Goal: Transaction & Acquisition: Purchase product/service

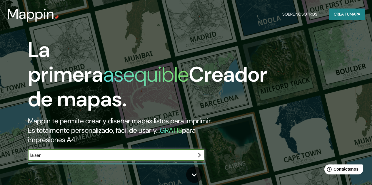
type input "la [PERSON_NAME]"
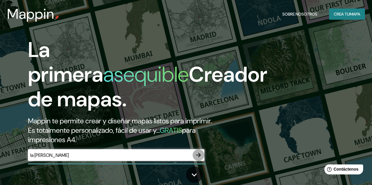
click at [200, 159] on icon "button" at bounding box center [198, 155] width 7 height 7
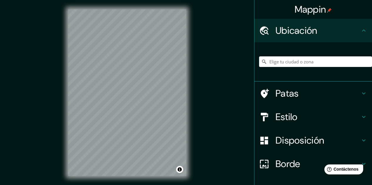
click at [139, 185] on html "Mappin Ubicación Patas Estilo Disposición Borde Elige un borde. Consejo : puede…" at bounding box center [186, 92] width 372 height 185
click at [171, 185] on html "Mappin Ubicación Patas Estilo Disposición Borde Elige un borde. Consejo : puede…" at bounding box center [186, 92] width 372 height 185
click at [142, 185] on html "Mappin Ubicación Patas Estilo Disposición Borde Elige un borde. Consejo : puede…" at bounding box center [186, 92] width 372 height 185
click at [328, 65] on input "Elige tu ciudad o zona" at bounding box center [315, 62] width 113 height 11
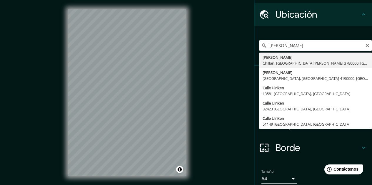
scroll to position [2, 0]
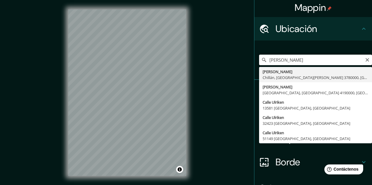
type input "[PERSON_NAME]"
click at [224, 90] on div "Mappin Ubicación [PERSON_NAME] [PERSON_NAME], [GEOGRAPHIC_DATA][PERSON_NAME] 37…" at bounding box center [186, 97] width 372 height 195
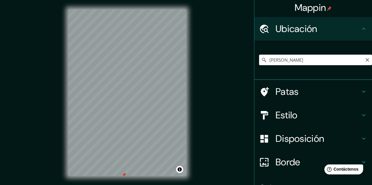
click at [192, 26] on div "© Mapbox © OpenStreetMap Improve this map" at bounding box center [127, 93] width 137 height 186
click at [279, 93] on font "Patas" at bounding box center [287, 92] width 23 height 12
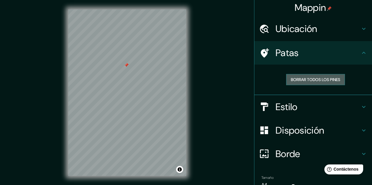
click at [297, 78] on font "Borrar todos los pines" at bounding box center [315, 79] width 49 height 5
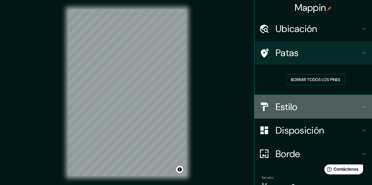
click at [315, 106] on h4 "Estilo" at bounding box center [318, 107] width 85 height 12
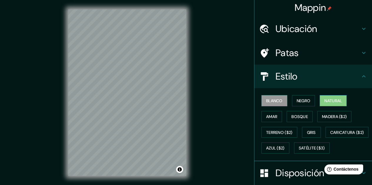
click at [320, 99] on button "Natural" at bounding box center [333, 100] width 27 height 11
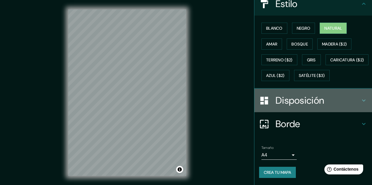
click at [285, 101] on font "Disposición" at bounding box center [300, 100] width 49 height 12
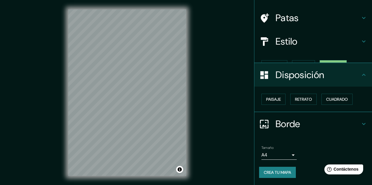
scroll to position [27, 0]
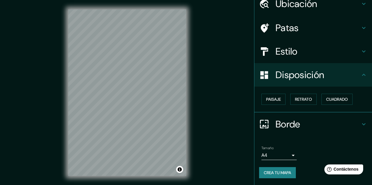
click at [296, 122] on font "Borde" at bounding box center [288, 124] width 25 height 12
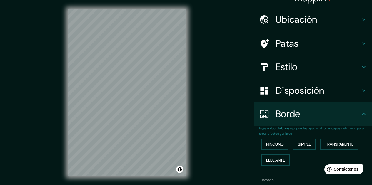
scroll to position [0, 0]
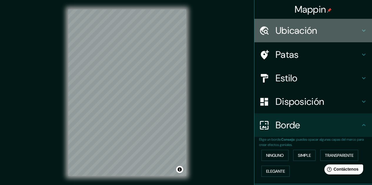
click at [304, 25] on font "Ubicación" at bounding box center [297, 30] width 42 height 12
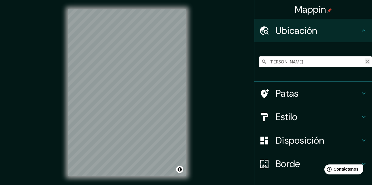
click at [365, 63] on icon "Claro" at bounding box center [367, 61] width 5 height 5
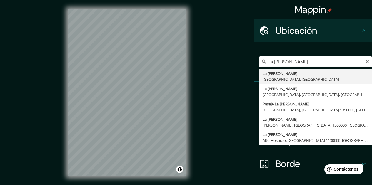
type input "[GEOGRAPHIC_DATA][PERSON_NAME], [GEOGRAPHIC_DATA], [GEOGRAPHIC_DATA]"
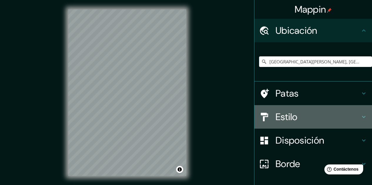
click at [280, 117] on font "Estilo" at bounding box center [287, 117] width 22 height 12
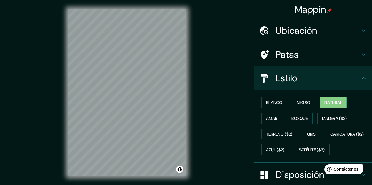
click at [305, 91] on div "Blanco Negro Natural Amar Bosque Madera ($2) Terreno ($2) Gris Caricatura ($2) …" at bounding box center [314, 126] width 118 height 73
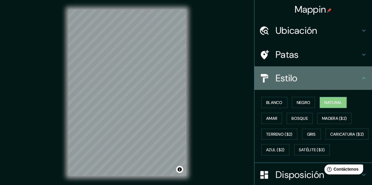
click at [361, 76] on icon at bounding box center [364, 78] width 7 height 7
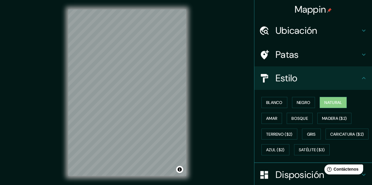
click at [14, 114] on div "Mappin Ubicación [GEOGRAPHIC_DATA][PERSON_NAME], [GEOGRAPHIC_DATA], [GEOGRAPHIC…" at bounding box center [186, 97] width 372 height 195
click at [46, 94] on div "Mappin Ubicación [GEOGRAPHIC_DATA][PERSON_NAME], [GEOGRAPHIC_DATA], [GEOGRAPHIC…" at bounding box center [186, 97] width 372 height 195
click at [244, 149] on div "Mappin Ubicación [GEOGRAPHIC_DATA][PERSON_NAME], [GEOGRAPHIC_DATA], [GEOGRAPHIC…" at bounding box center [186, 97] width 372 height 195
click at [217, 147] on div "Mappin Ubicación [GEOGRAPHIC_DATA][PERSON_NAME], [GEOGRAPHIC_DATA], [GEOGRAPHIC…" at bounding box center [186, 97] width 372 height 195
click at [188, 80] on div "© Mapbox © OpenStreetMap Improve this map" at bounding box center [127, 93] width 137 height 186
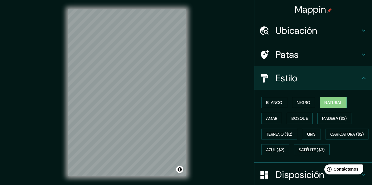
click at [214, 148] on div "Mappin Ubicación [GEOGRAPHIC_DATA][PERSON_NAME], [GEOGRAPHIC_DATA], [GEOGRAPHIC…" at bounding box center [186, 97] width 372 height 195
click at [273, 100] on font "Blanco" at bounding box center [274, 102] width 16 height 5
click at [327, 101] on font "Natural" at bounding box center [334, 102] width 18 height 5
click at [308, 103] on button "Negro" at bounding box center [303, 102] width 23 height 11
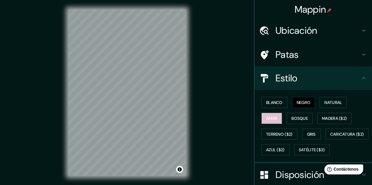
click at [278, 120] on button "Amar" at bounding box center [272, 118] width 21 height 11
click at [303, 120] on font "Bosque" at bounding box center [300, 118] width 16 height 5
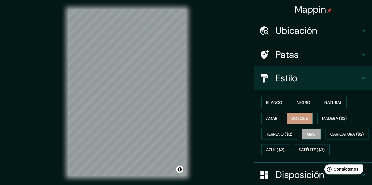
click at [311, 130] on button "Gris" at bounding box center [311, 134] width 19 height 11
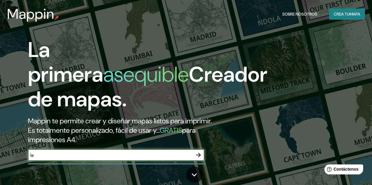
type input "la [PERSON_NAME]"
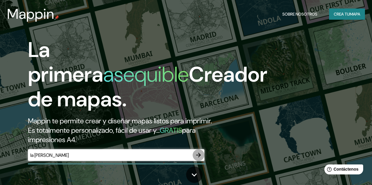
click at [197, 159] on icon "button" at bounding box center [198, 155] width 7 height 7
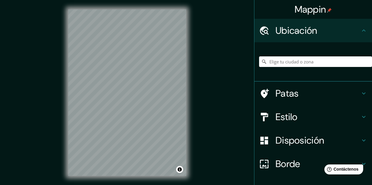
click at [284, 95] on font "Patas" at bounding box center [287, 93] width 23 height 12
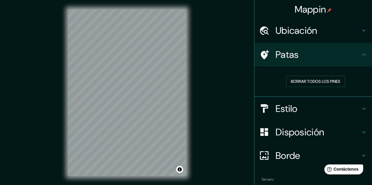
click at [321, 109] on h4 "Estilo" at bounding box center [318, 109] width 85 height 12
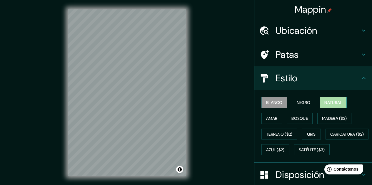
click at [341, 100] on button "Natural" at bounding box center [333, 102] width 27 height 11
click at [41, 165] on div "Mappin Ubicación Patas Estilo Blanco Negro Natural Amar Bosque Madera ($2) Terr…" at bounding box center [186, 97] width 372 height 195
click at [293, 26] on font "Ubicación" at bounding box center [297, 30] width 42 height 12
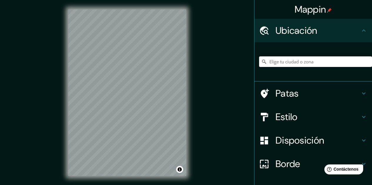
click at [294, 59] on input "Elige tu ciudad o zona" at bounding box center [315, 62] width 113 height 11
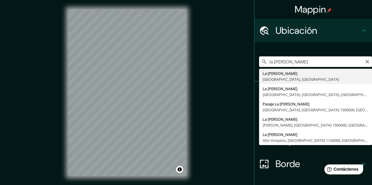
type input "[GEOGRAPHIC_DATA][PERSON_NAME], [GEOGRAPHIC_DATA], [GEOGRAPHIC_DATA]"
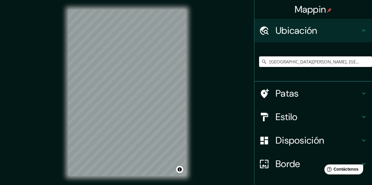
click at [180, 0] on html "Mappin Ubicación La Serena, Región de Coquimbo, Chile Patas Estilo Disposición …" at bounding box center [186, 92] width 372 height 185
click at [170, 0] on html "Mappin Ubicación La Serena, Región de Coquimbo, Chile Patas Estilo Disposición …" at bounding box center [186, 92] width 372 height 185
click at [155, 9] on div "© Mapbox © OpenStreetMap Improve this map" at bounding box center [127, 93] width 137 height 186
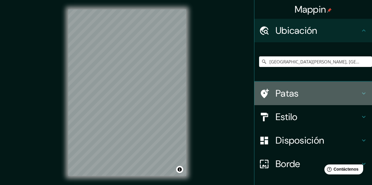
click at [293, 95] on font "Patas" at bounding box center [287, 93] width 23 height 12
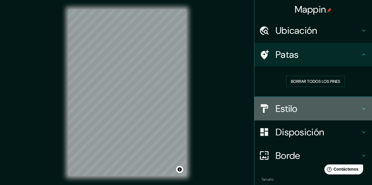
click at [291, 107] on font "Estilo" at bounding box center [287, 109] width 22 height 12
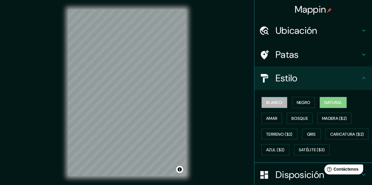
click at [262, 102] on button "Blanco" at bounding box center [275, 102] width 26 height 11
click at [241, 103] on div "Mappin Ubicación [GEOGRAPHIC_DATA][PERSON_NAME], [GEOGRAPHIC_DATA], [GEOGRAPHIC…" at bounding box center [186, 97] width 372 height 195
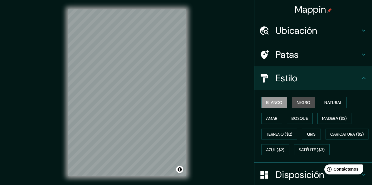
click at [299, 104] on font "Negro" at bounding box center [304, 102] width 14 height 5
click at [266, 104] on font "Blanco" at bounding box center [274, 102] width 16 height 5
click at [299, 121] on font "Bosque" at bounding box center [300, 118] width 16 height 5
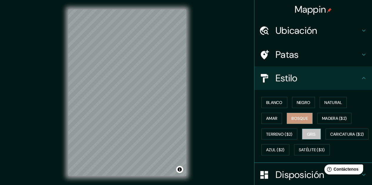
click at [308, 134] on font "Gris" at bounding box center [311, 134] width 9 height 5
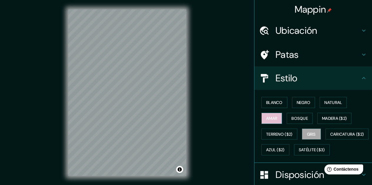
click at [268, 114] on button "Amar" at bounding box center [272, 118] width 21 height 11
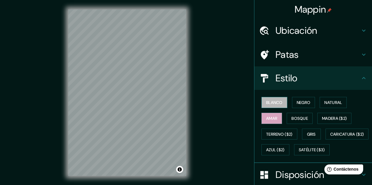
click at [271, 104] on font "Blanco" at bounding box center [274, 102] width 16 height 5
